Goal: Check status: Check status

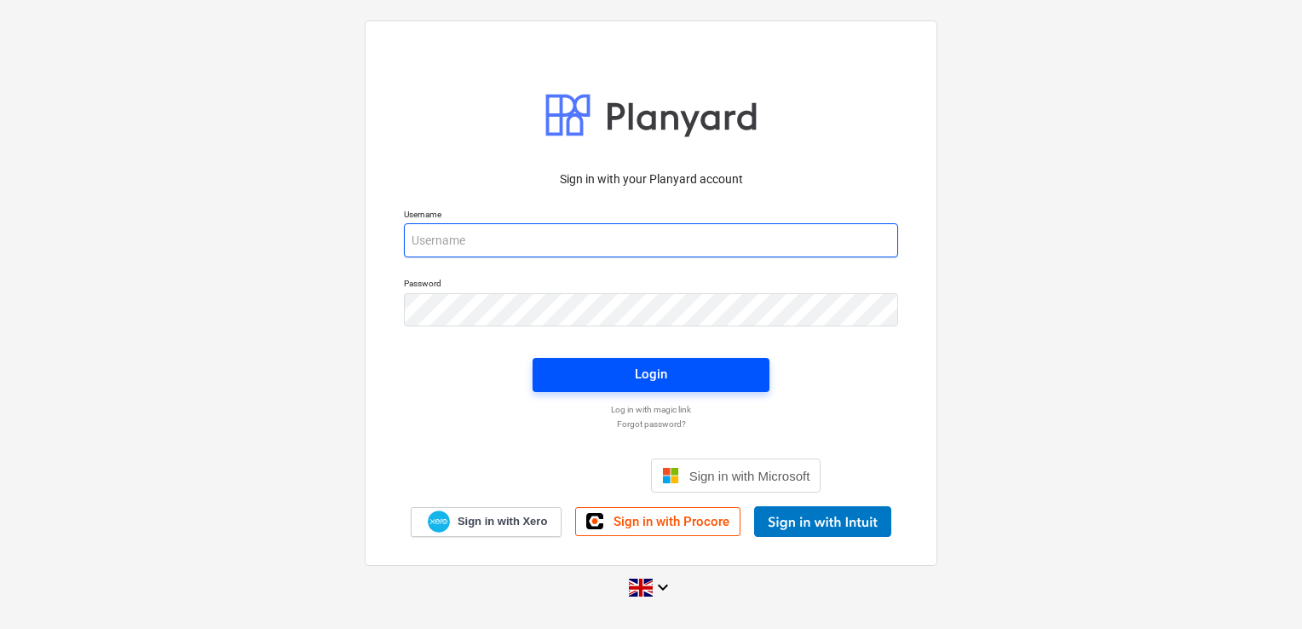
type input "[PERSON_NAME][EMAIL_ADDRESS][DOMAIN_NAME]"
click at [670, 383] on span "Login" at bounding box center [651, 374] width 196 height 22
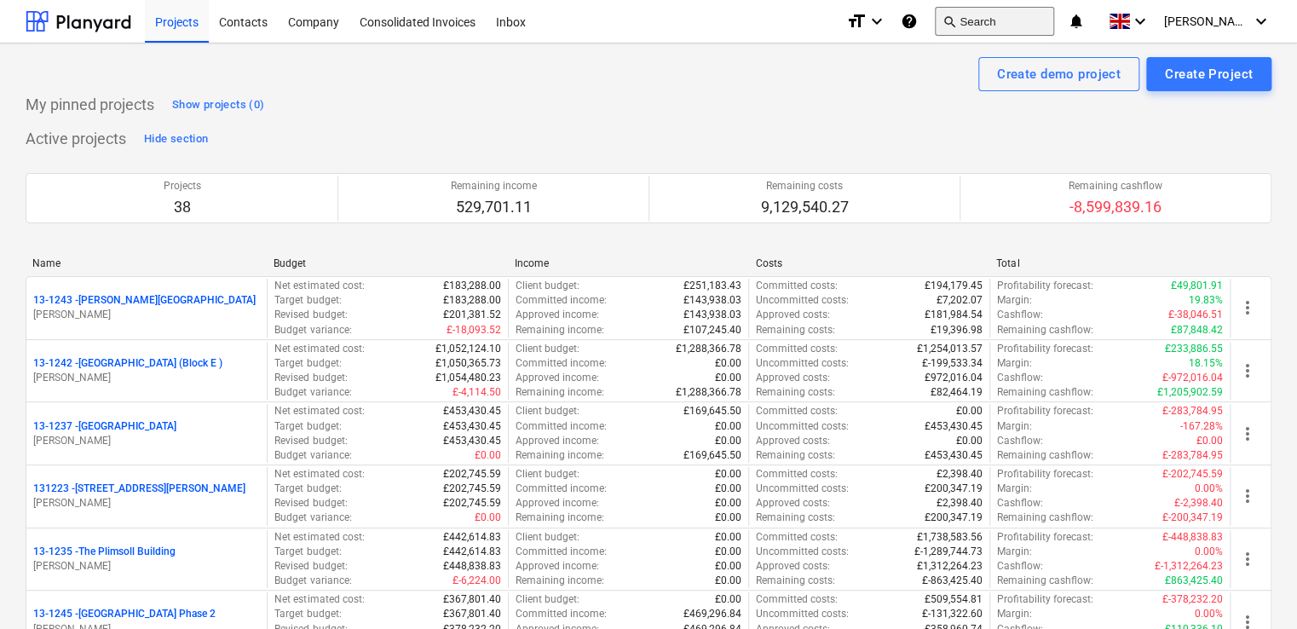
click at [1016, 15] on button "search Search" at bounding box center [994, 21] width 119 height 29
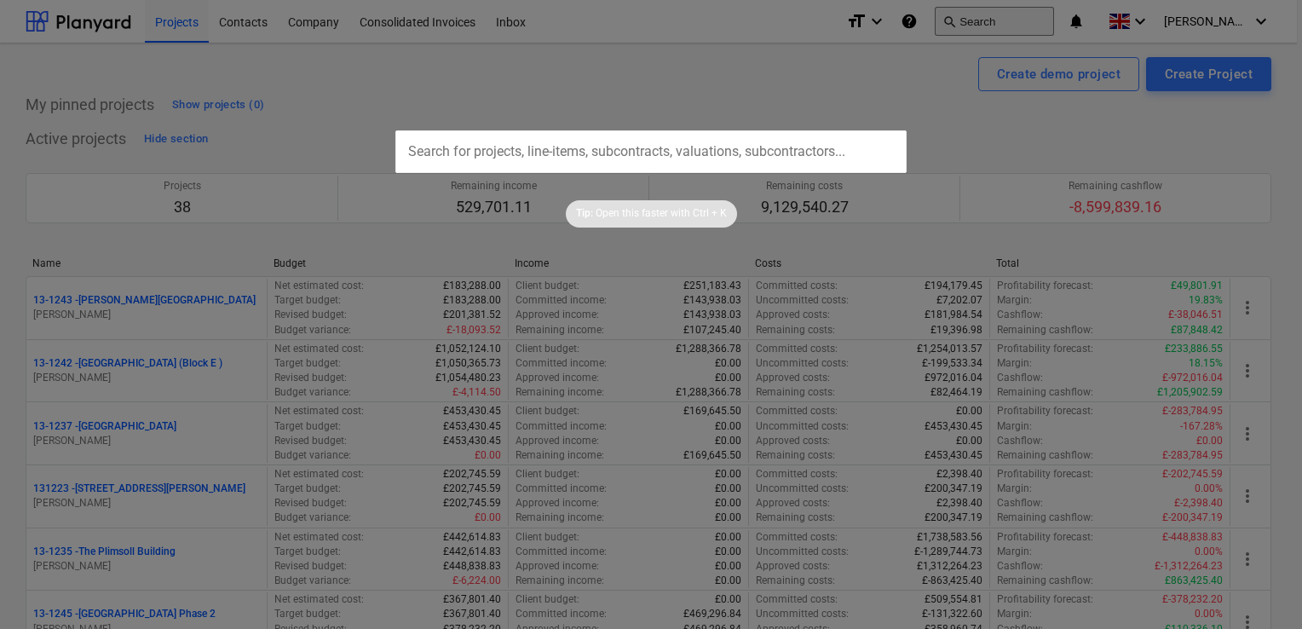
type input "13-1300-PO-032"
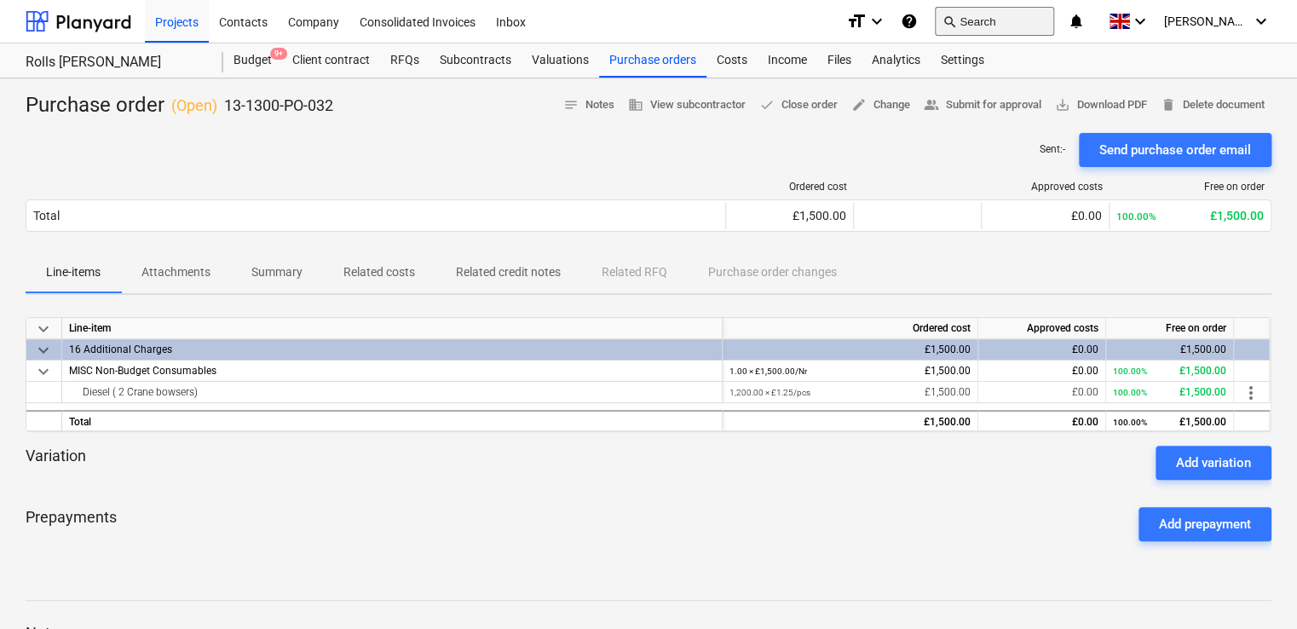
click at [1012, 13] on button "search Search" at bounding box center [994, 21] width 119 height 29
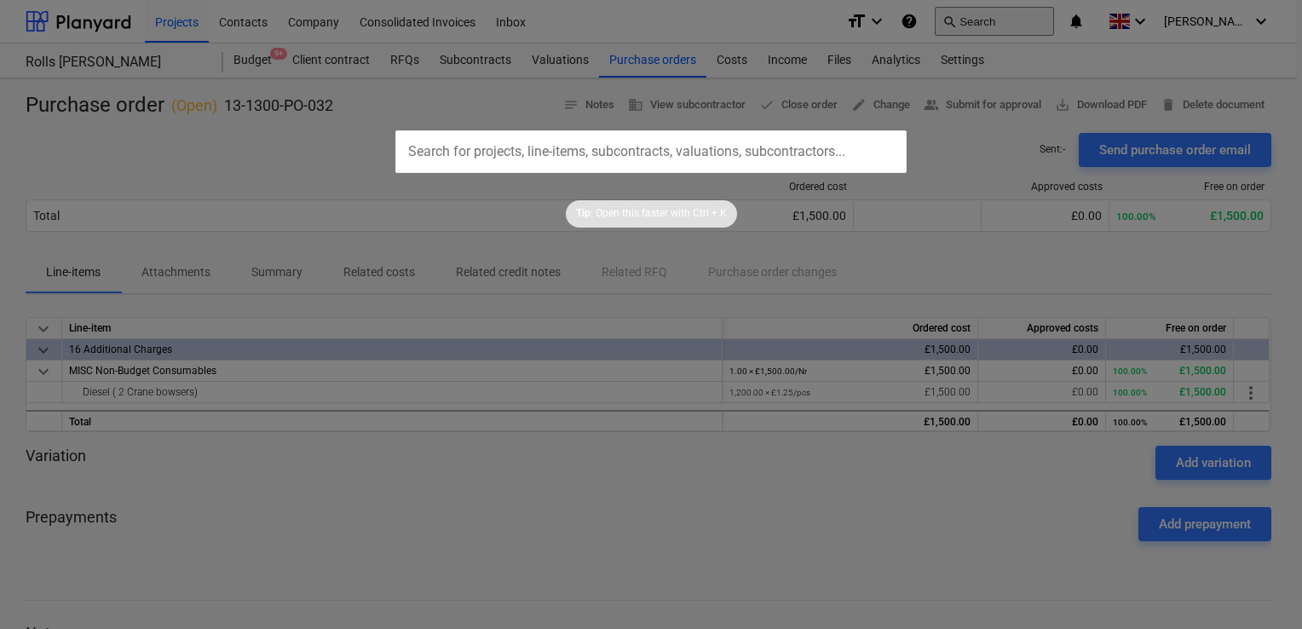
type input "13-1277-PO-042"
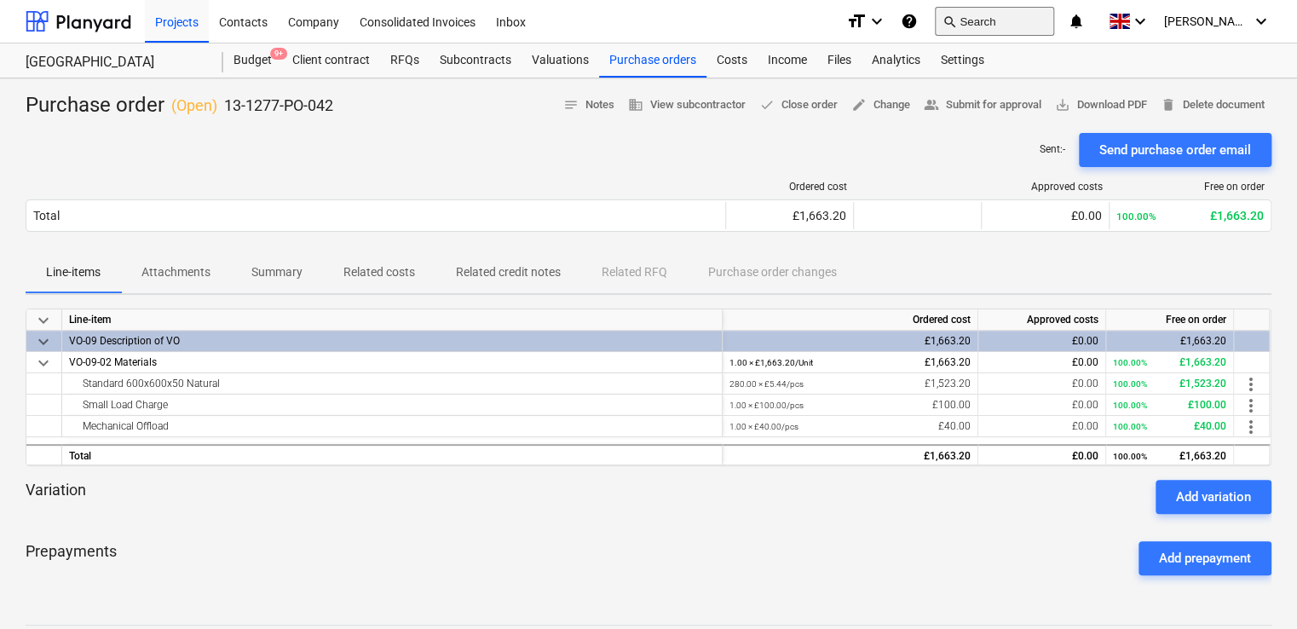
click at [997, 17] on button "search Search" at bounding box center [994, 21] width 119 height 29
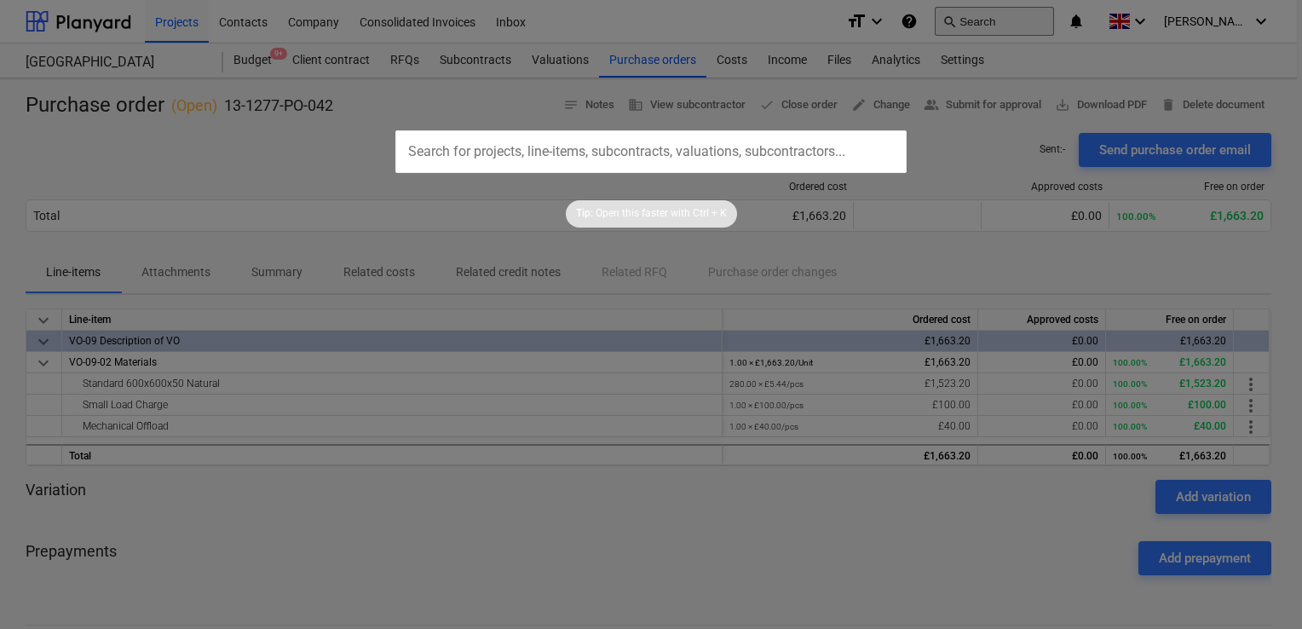
type input "13-1284-PO-149"
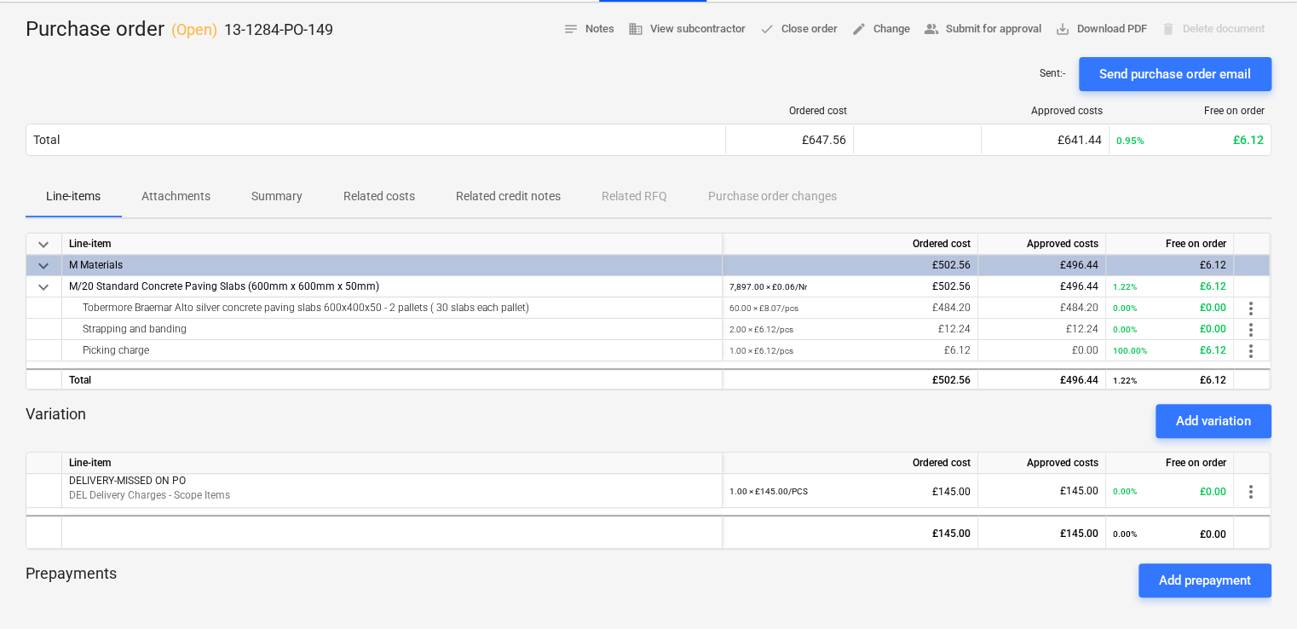
scroll to position [74, 0]
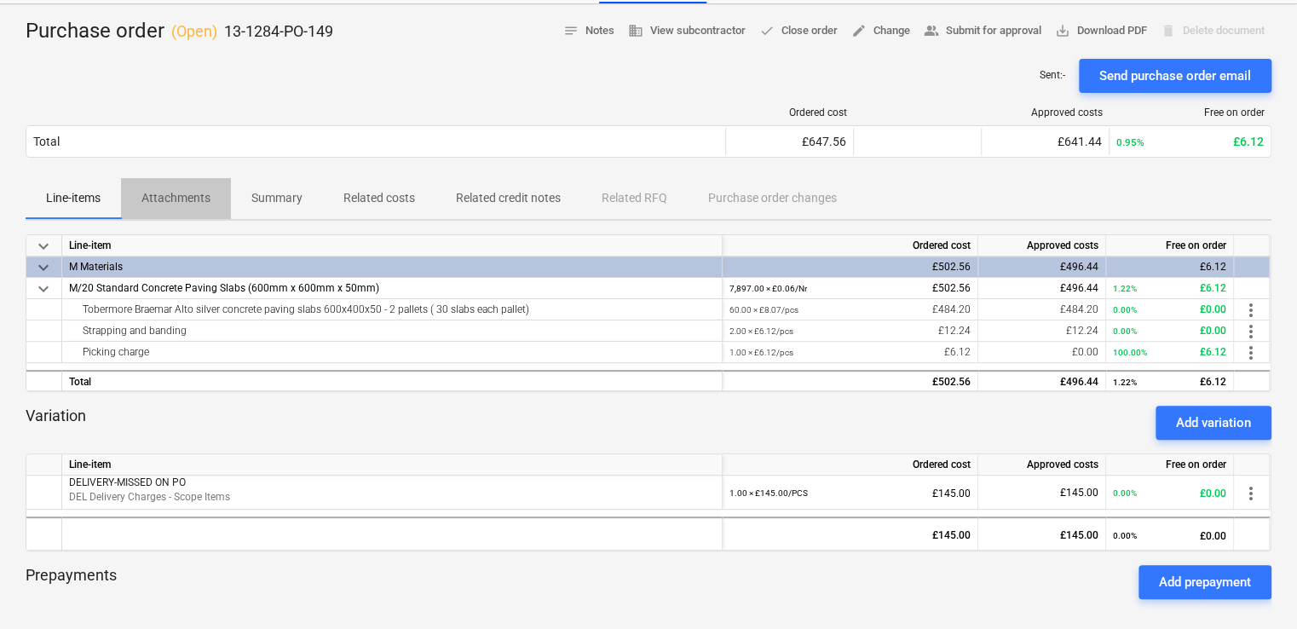
click at [178, 196] on p "Attachments" at bounding box center [175, 198] width 69 height 18
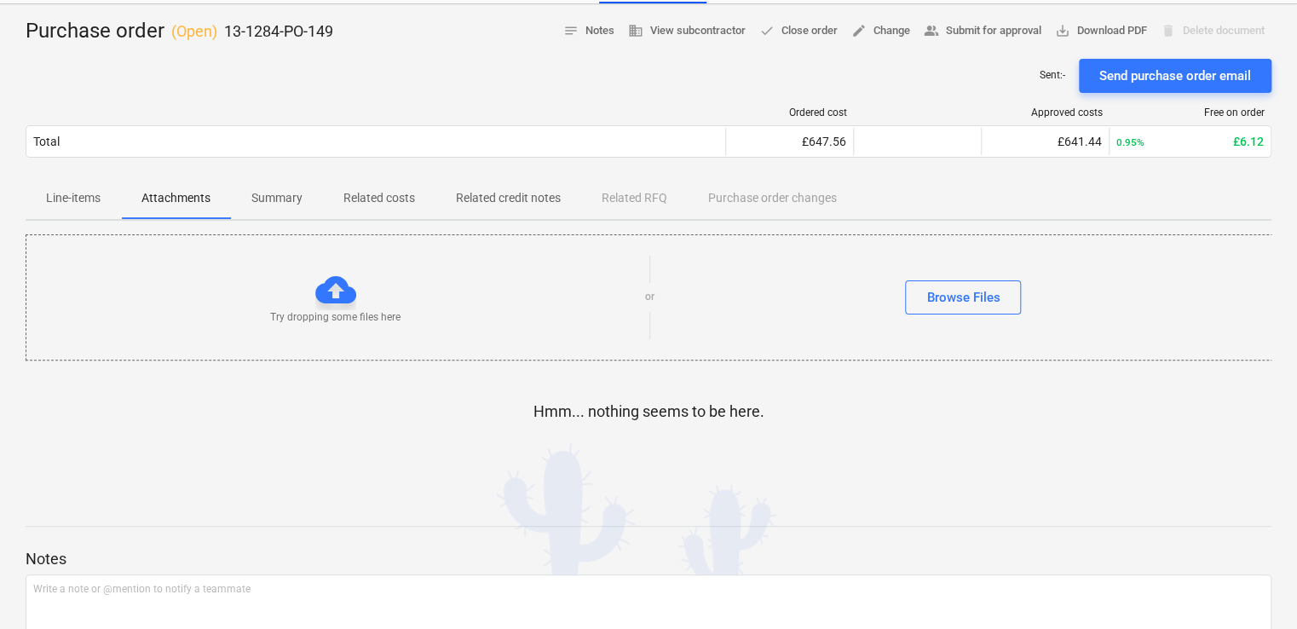
click at [85, 194] on p "Line-items" at bounding box center [73, 198] width 55 height 18
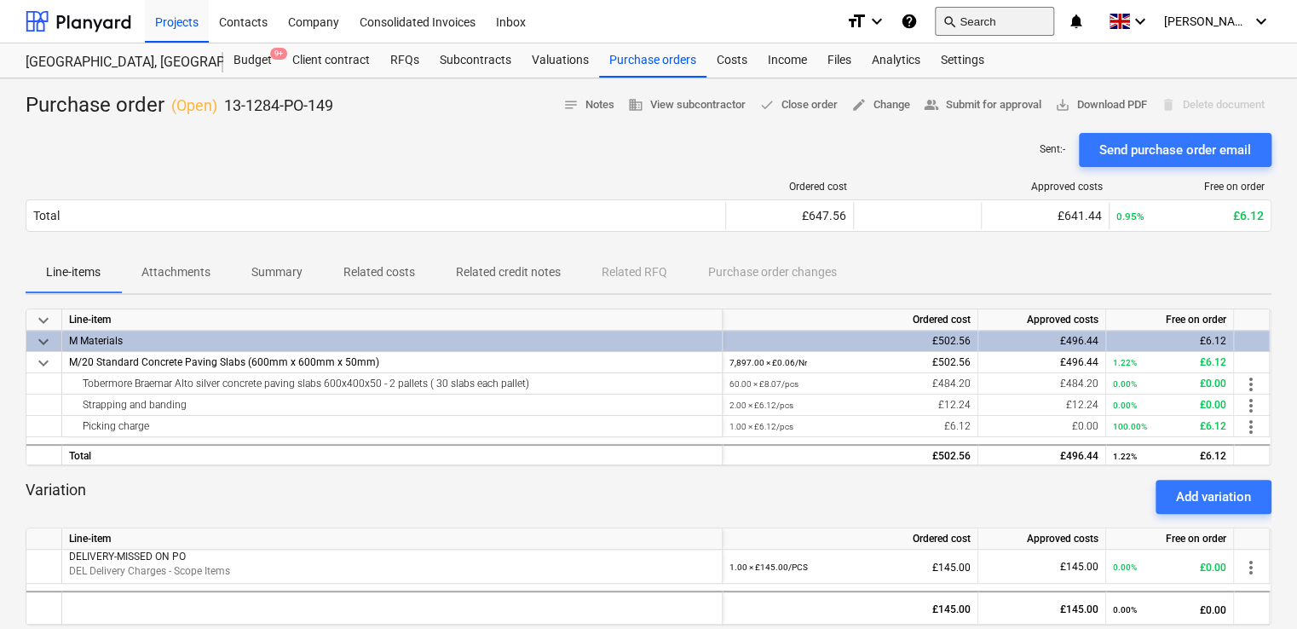
click at [1050, 12] on button "search Search" at bounding box center [994, 21] width 119 height 29
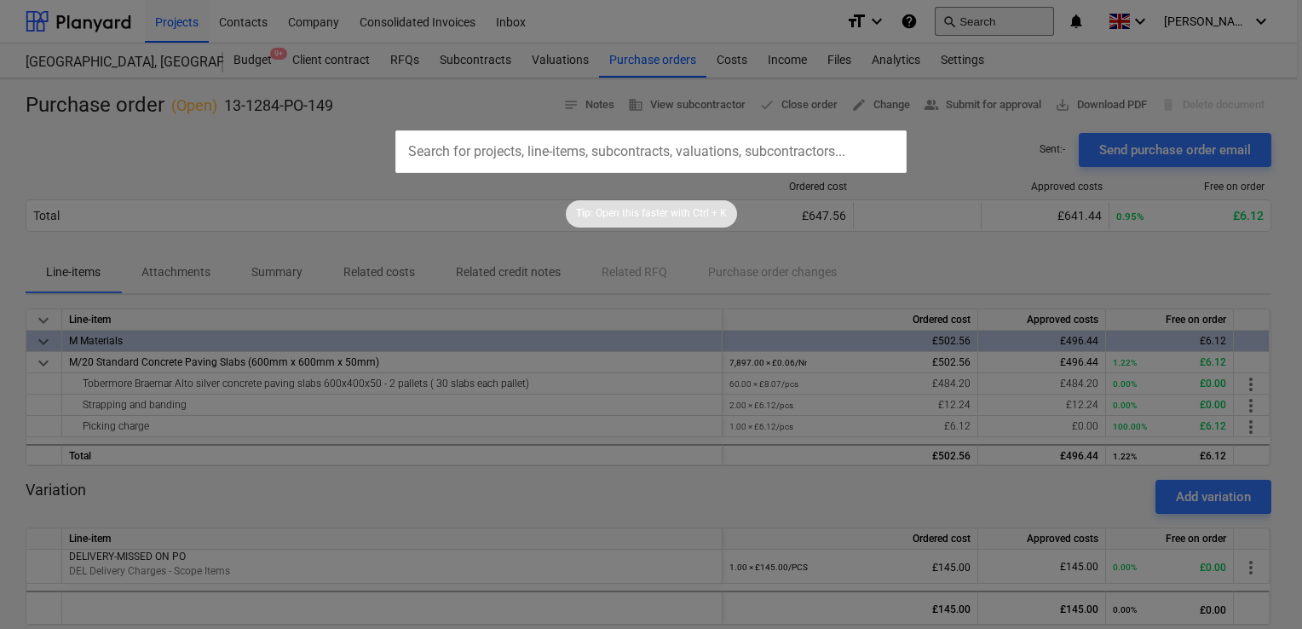
type input "13-1264-PO-281"
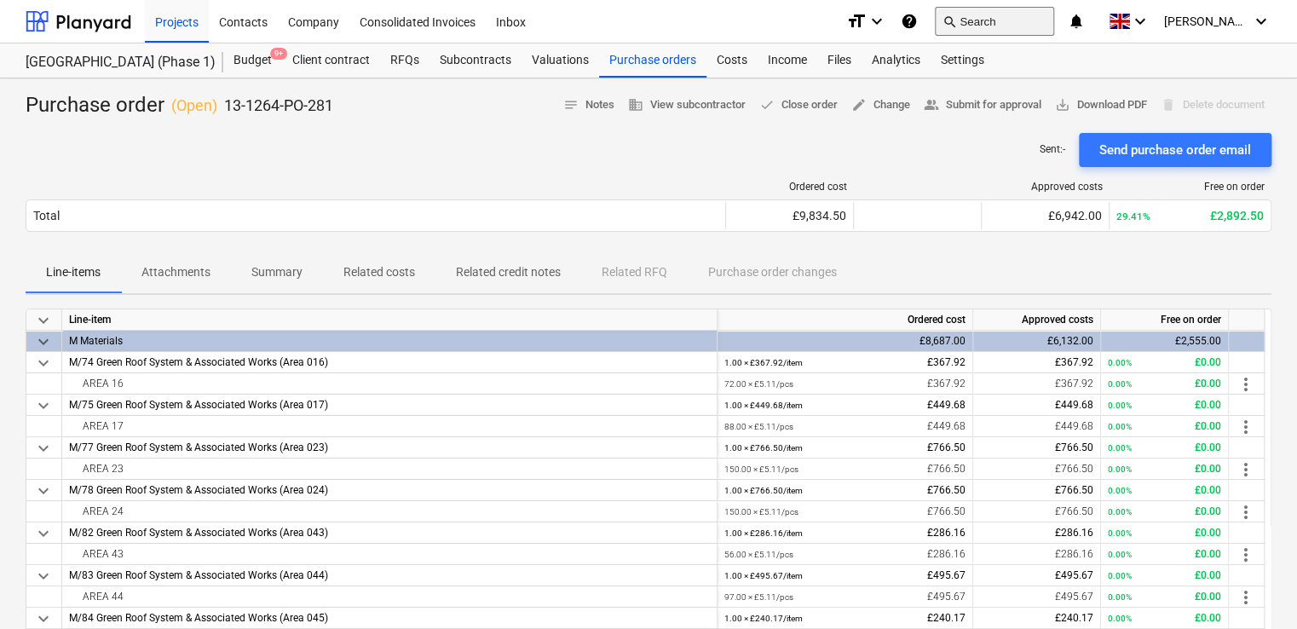
click at [1026, 14] on button "search Search" at bounding box center [994, 21] width 119 height 29
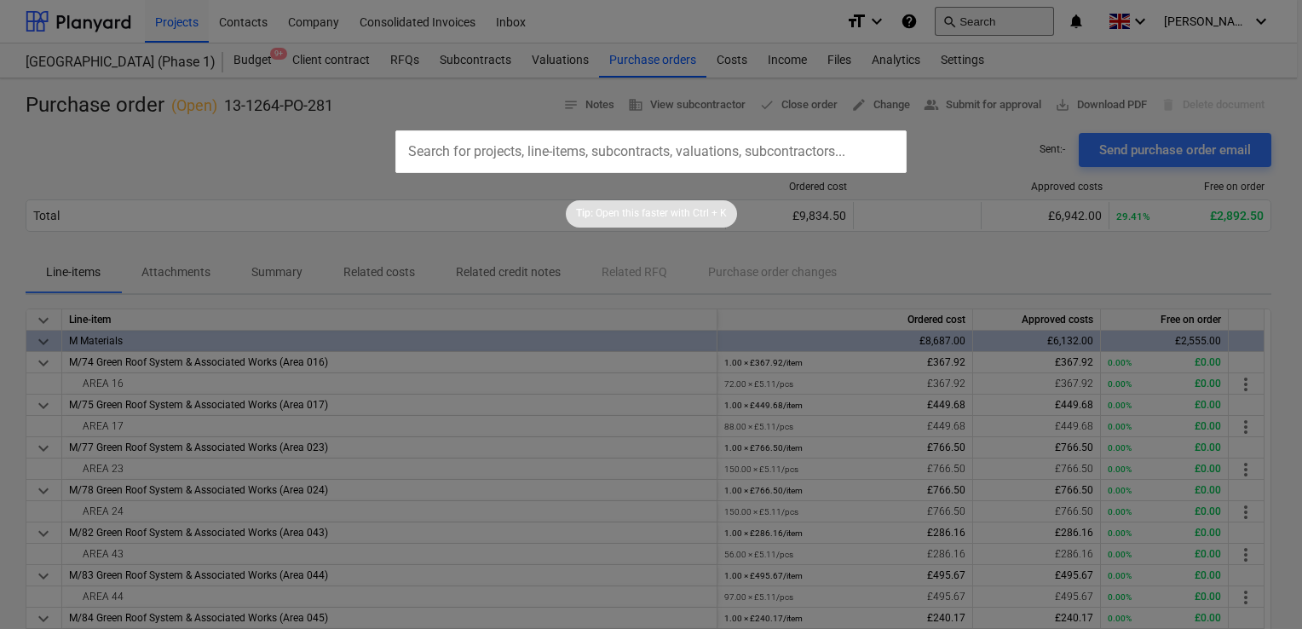
type input "13-1295-PO-042"
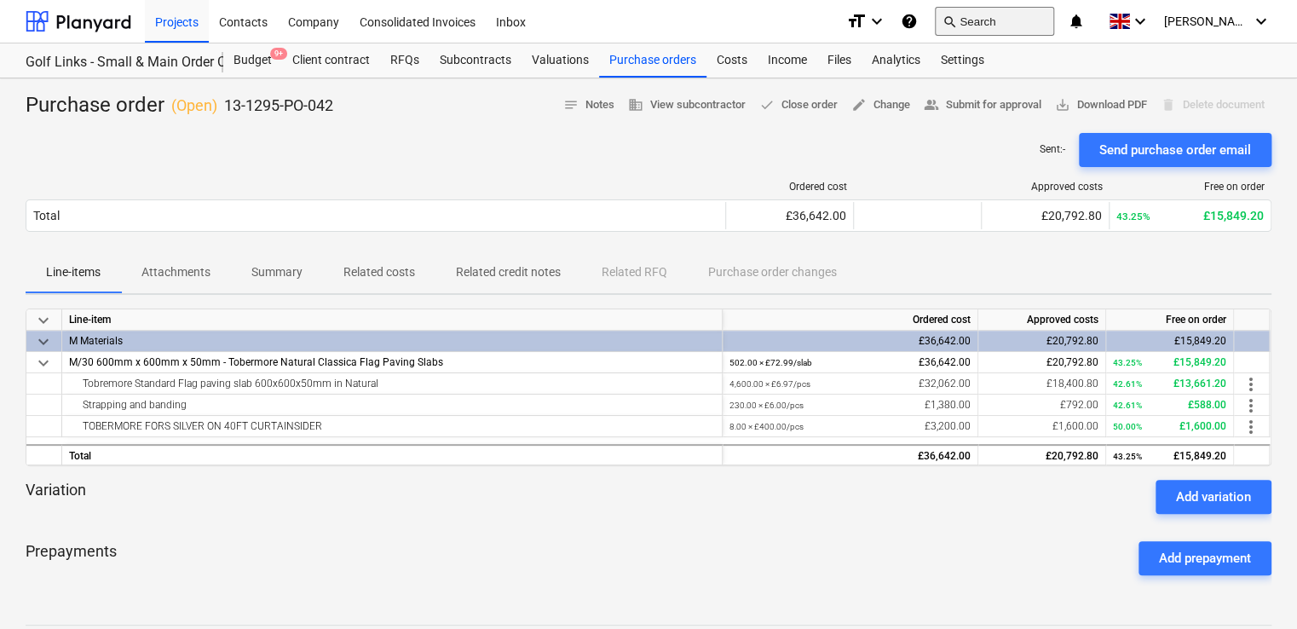
click at [1005, 19] on button "search Search" at bounding box center [994, 21] width 119 height 29
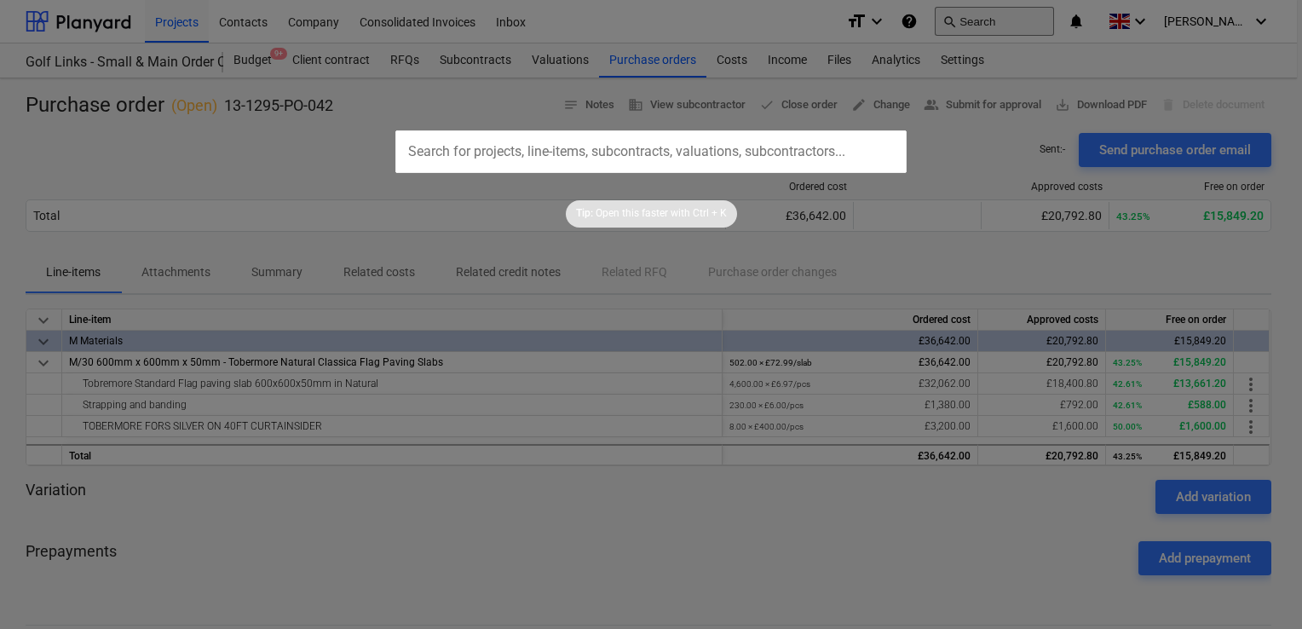
type input "13-1264-PO-283"
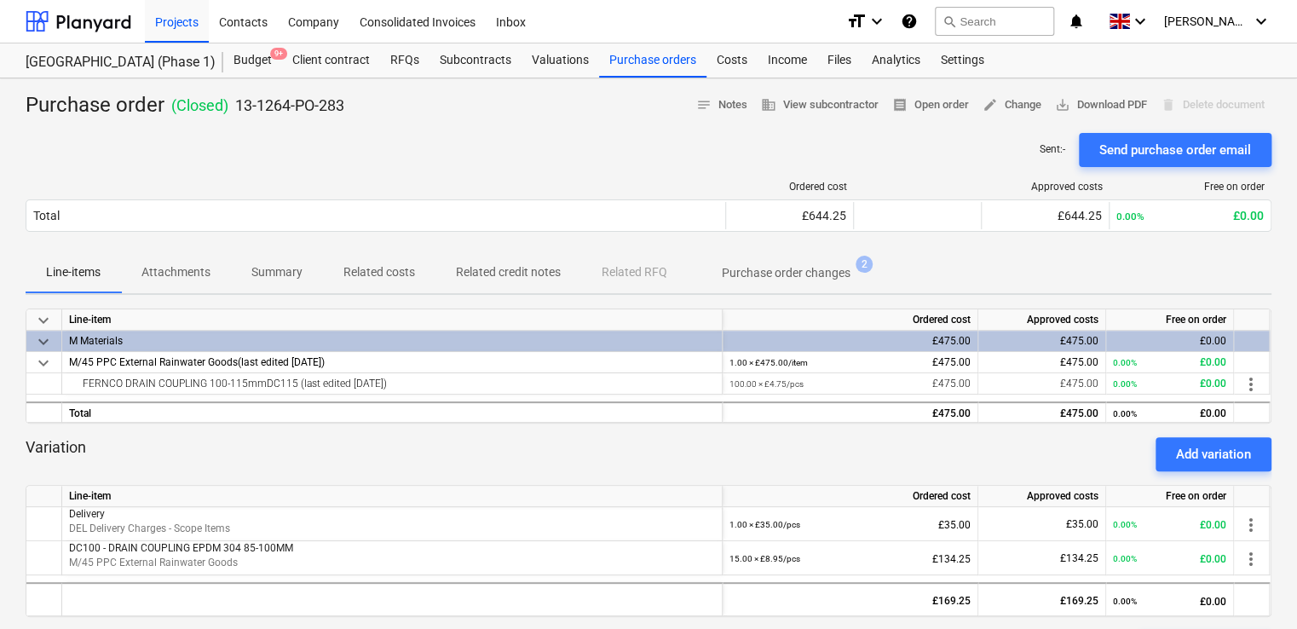
click at [774, 274] on p "Purchase order changes" at bounding box center [786, 273] width 129 height 18
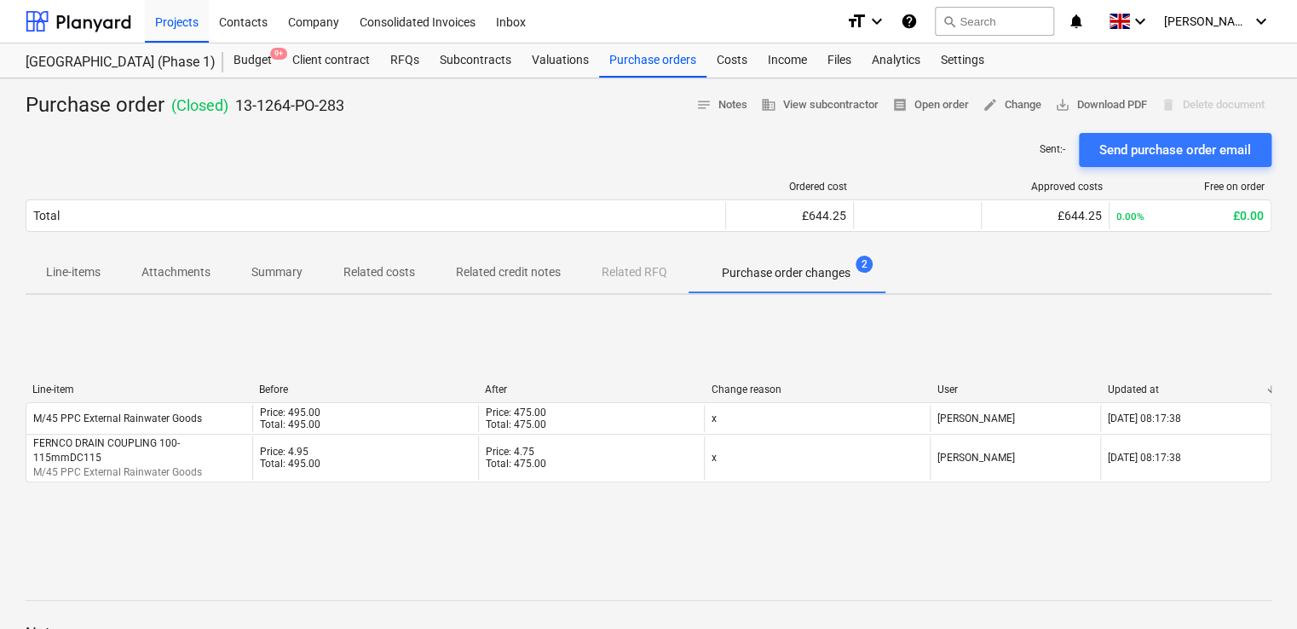
click at [184, 274] on p "Attachments" at bounding box center [175, 272] width 69 height 18
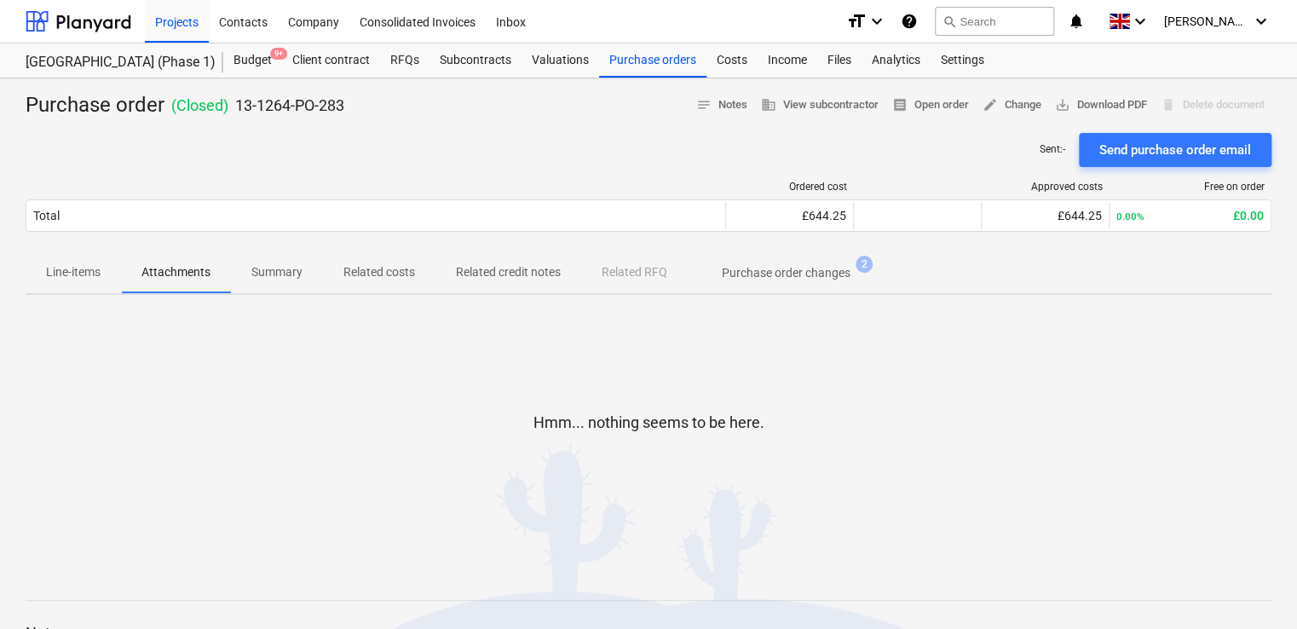
click at [295, 268] on p "Summary" at bounding box center [276, 272] width 51 height 18
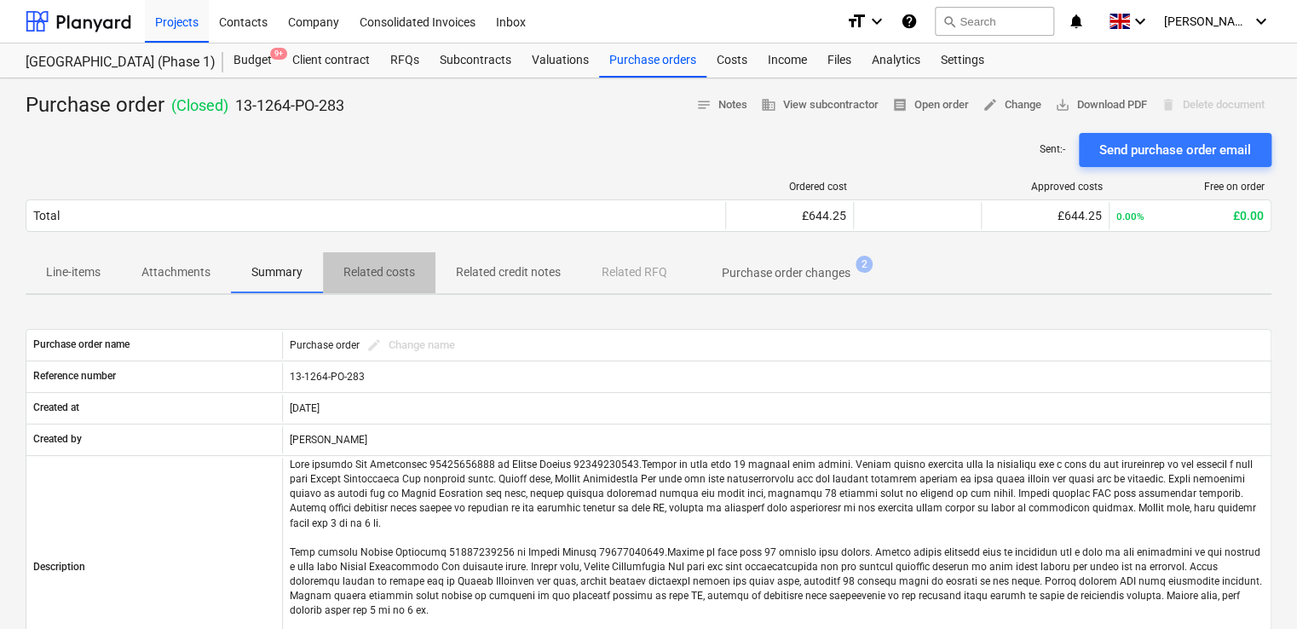
click at [358, 269] on p "Related costs" at bounding box center [379, 272] width 72 height 18
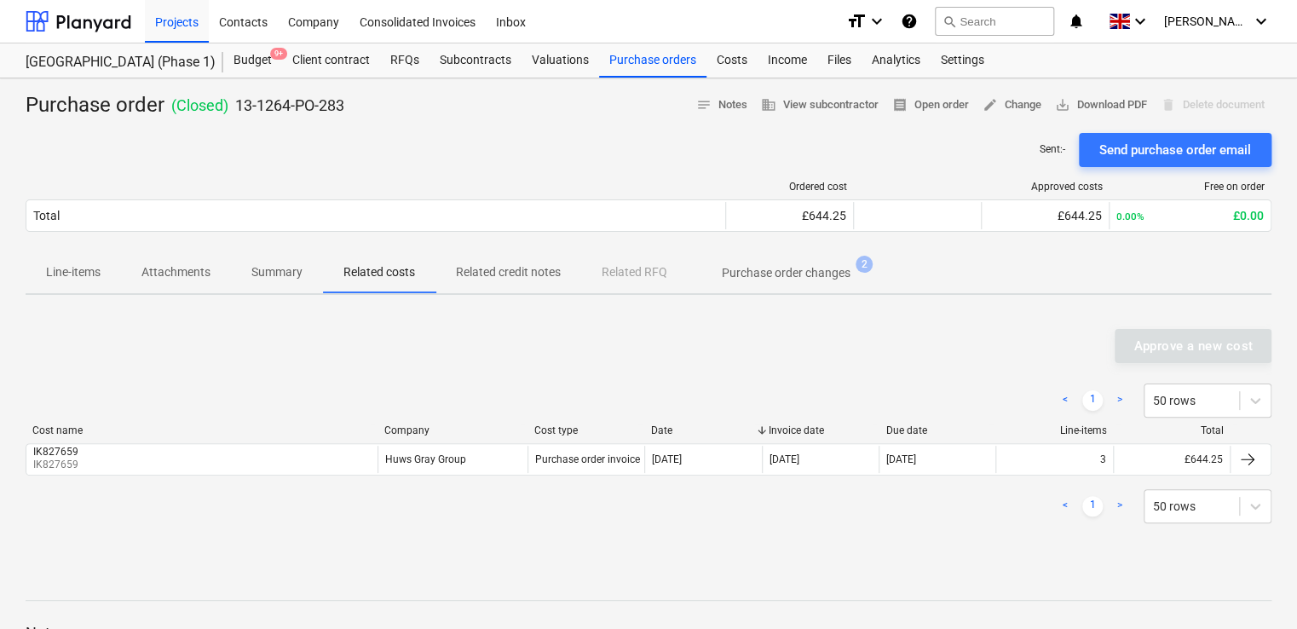
click at [167, 277] on p "Attachments" at bounding box center [175, 272] width 69 height 18
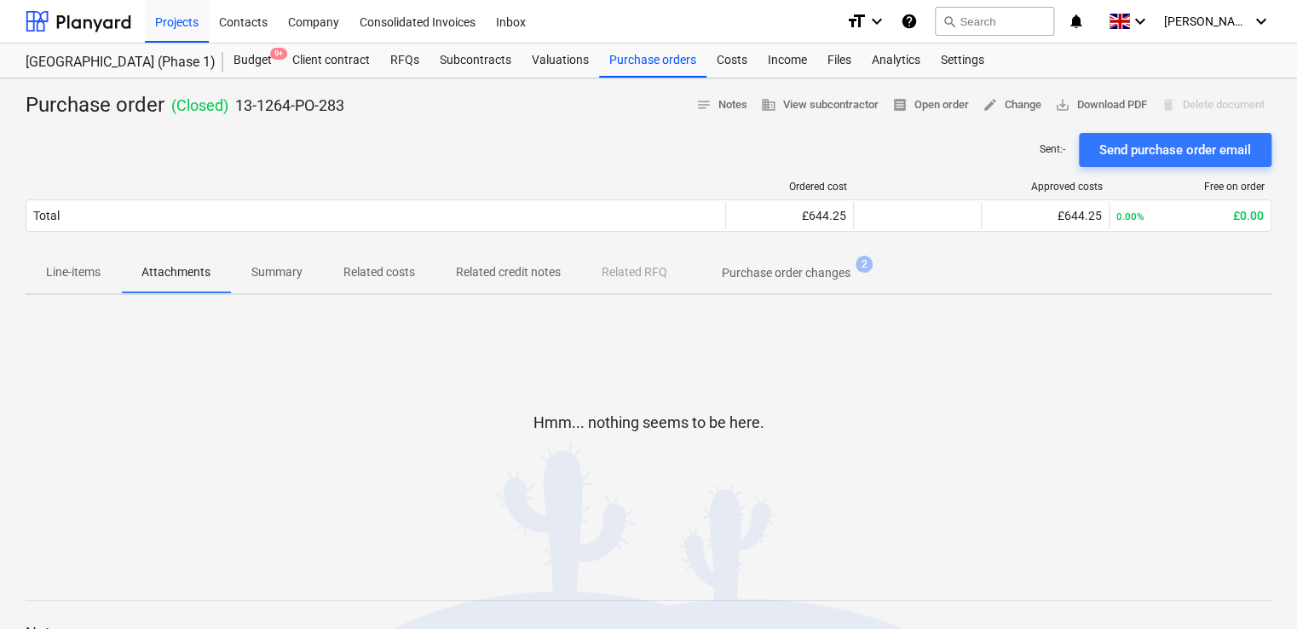
click at [269, 265] on p "Summary" at bounding box center [276, 272] width 51 height 18
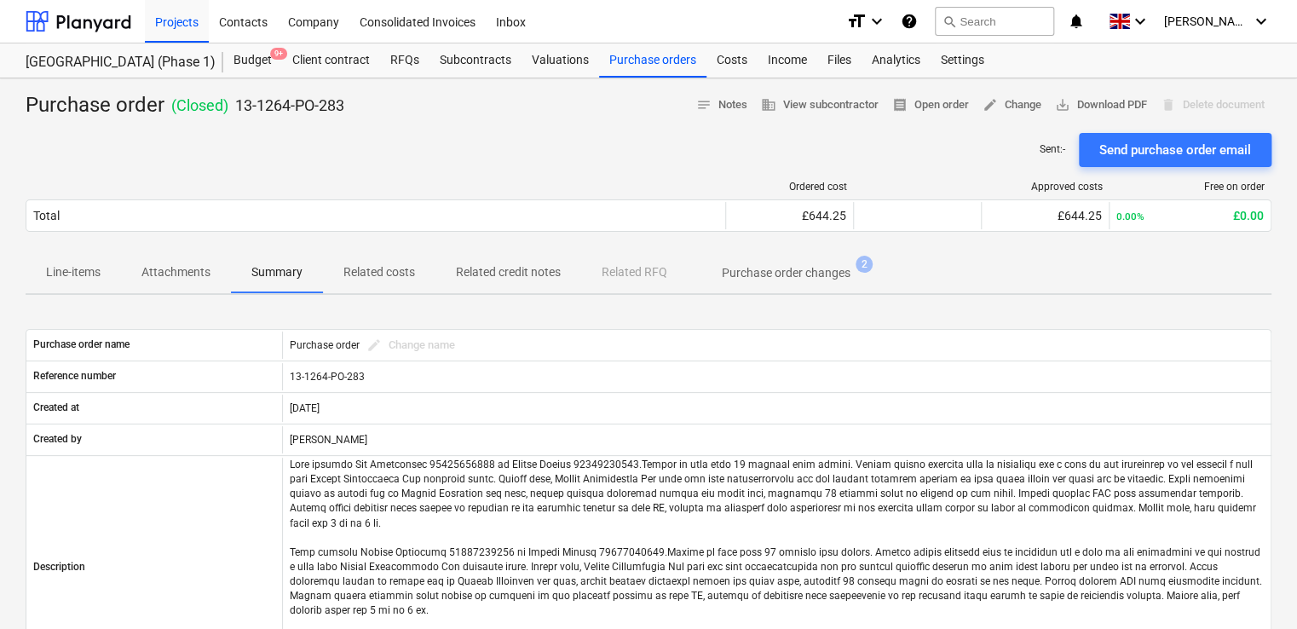
click at [372, 261] on span "Related costs" at bounding box center [379, 272] width 112 height 28
